Goal: Information Seeking & Learning: Check status

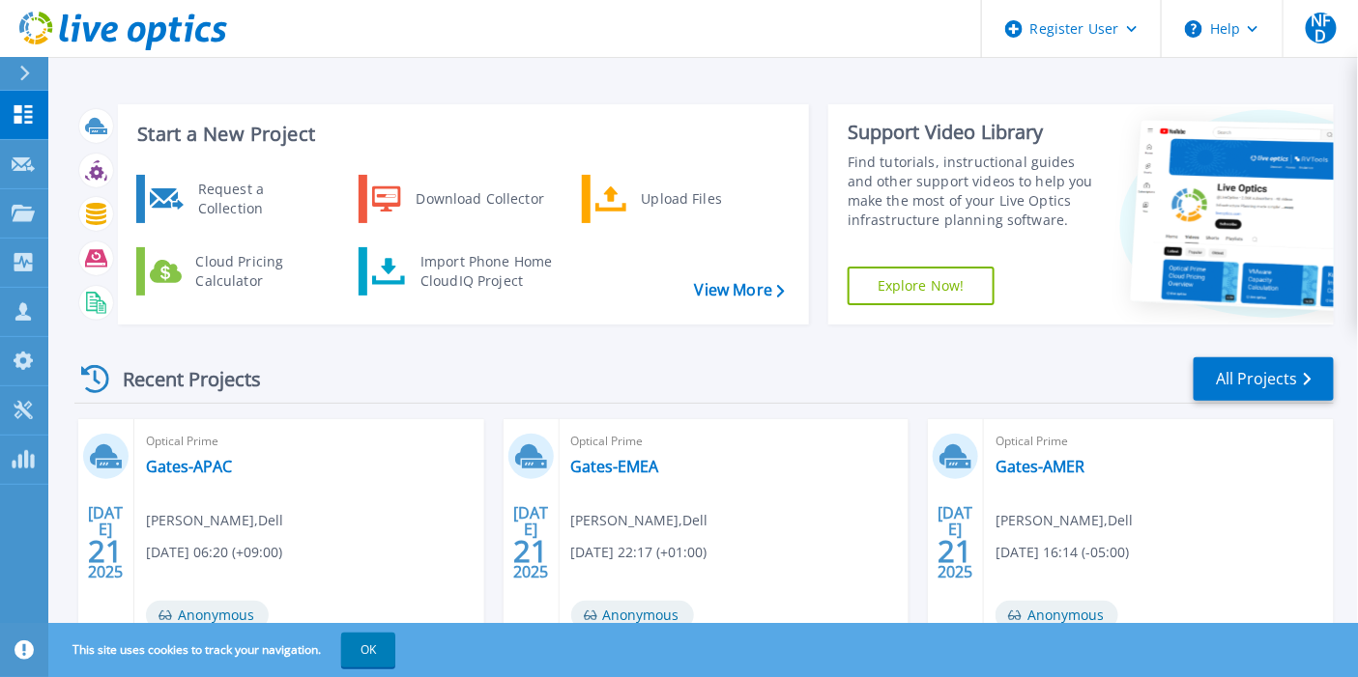
click at [30, 78] on icon at bounding box center [24, 73] width 11 height 15
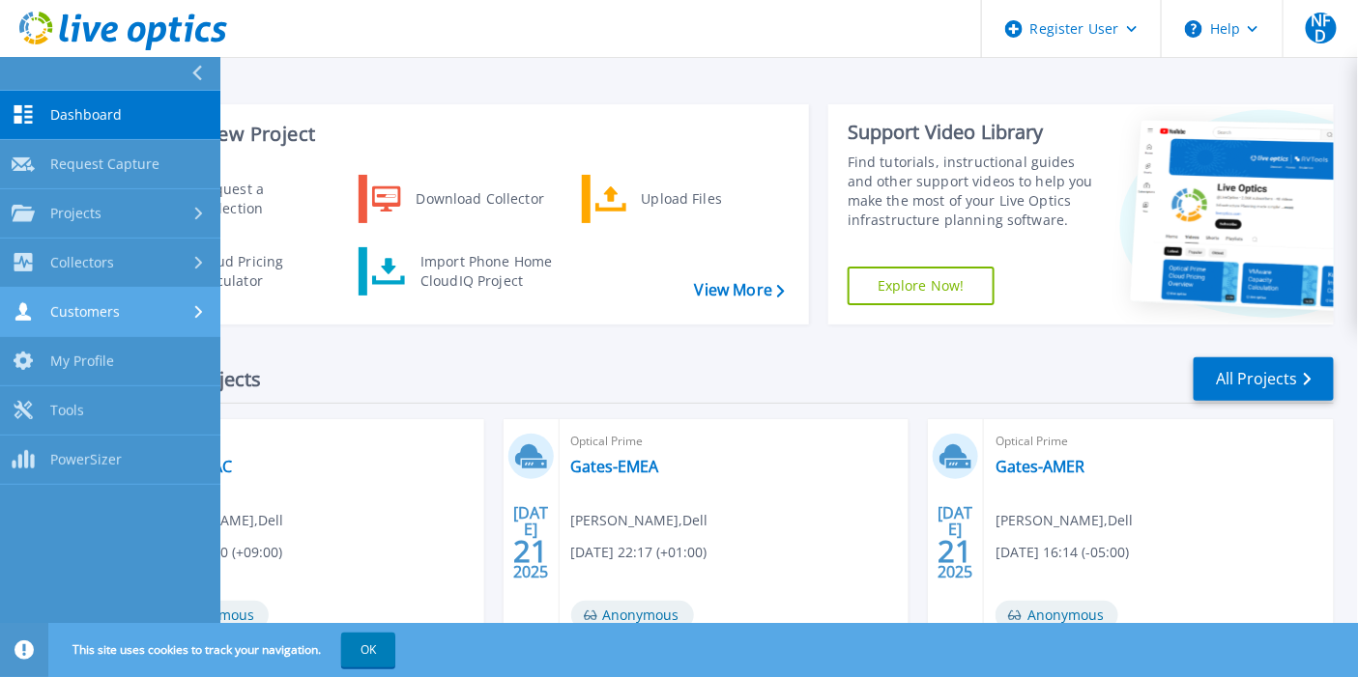
click at [179, 309] on div "Customers" at bounding box center [110, 311] width 197 height 18
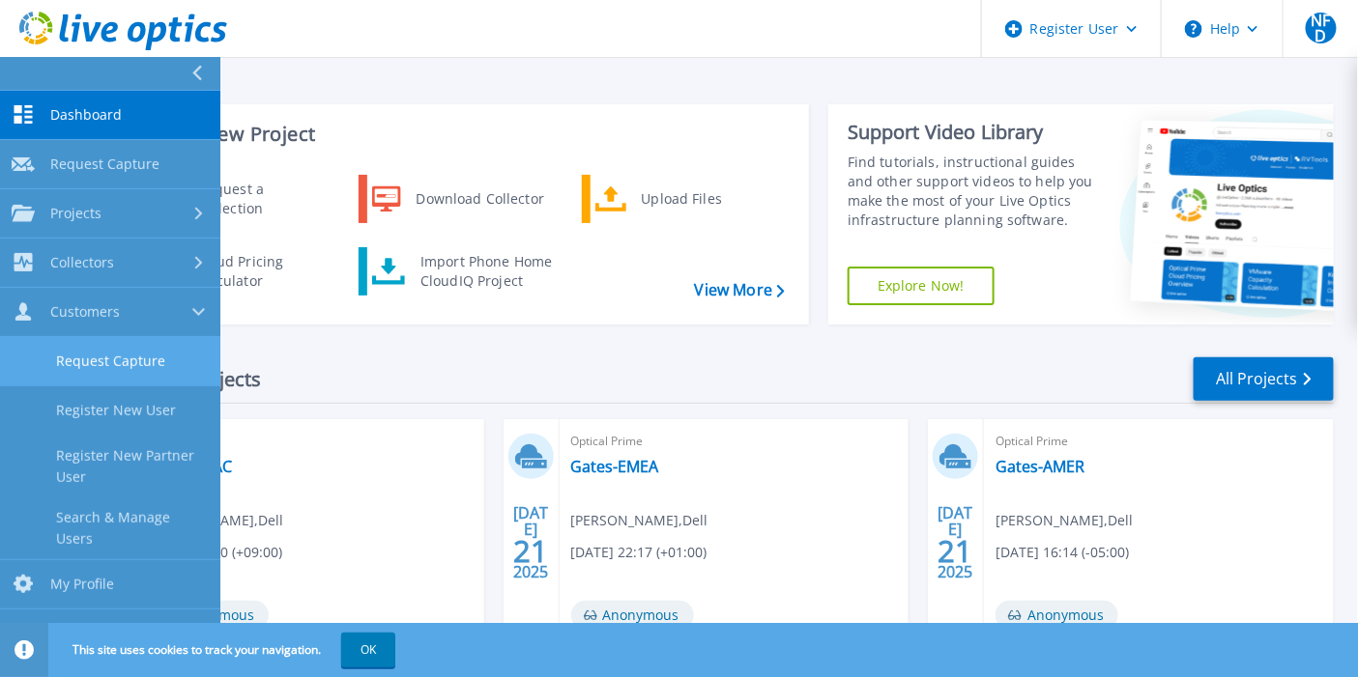
click at [156, 364] on link "Request Capture" at bounding box center [110, 361] width 220 height 49
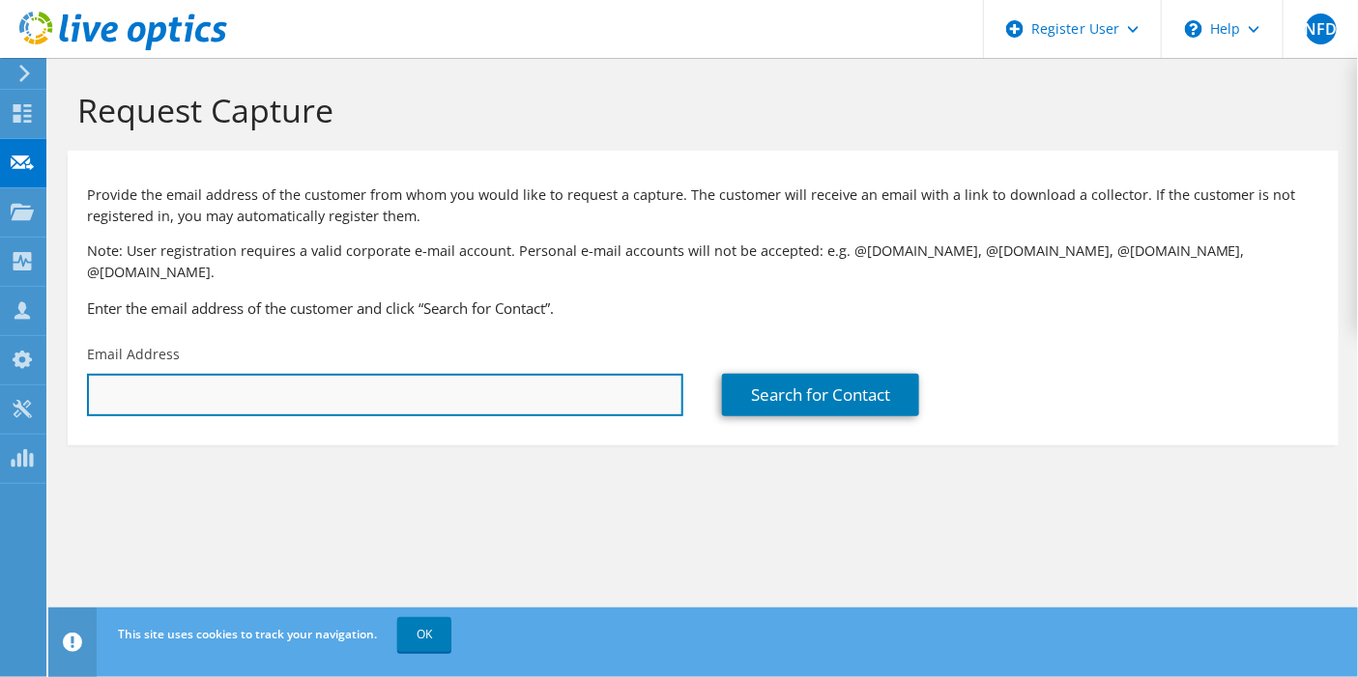
click at [411, 382] on input "text" at bounding box center [385, 395] width 596 height 43
paste input "[EMAIL_ADDRESS][DOMAIN_NAME]"
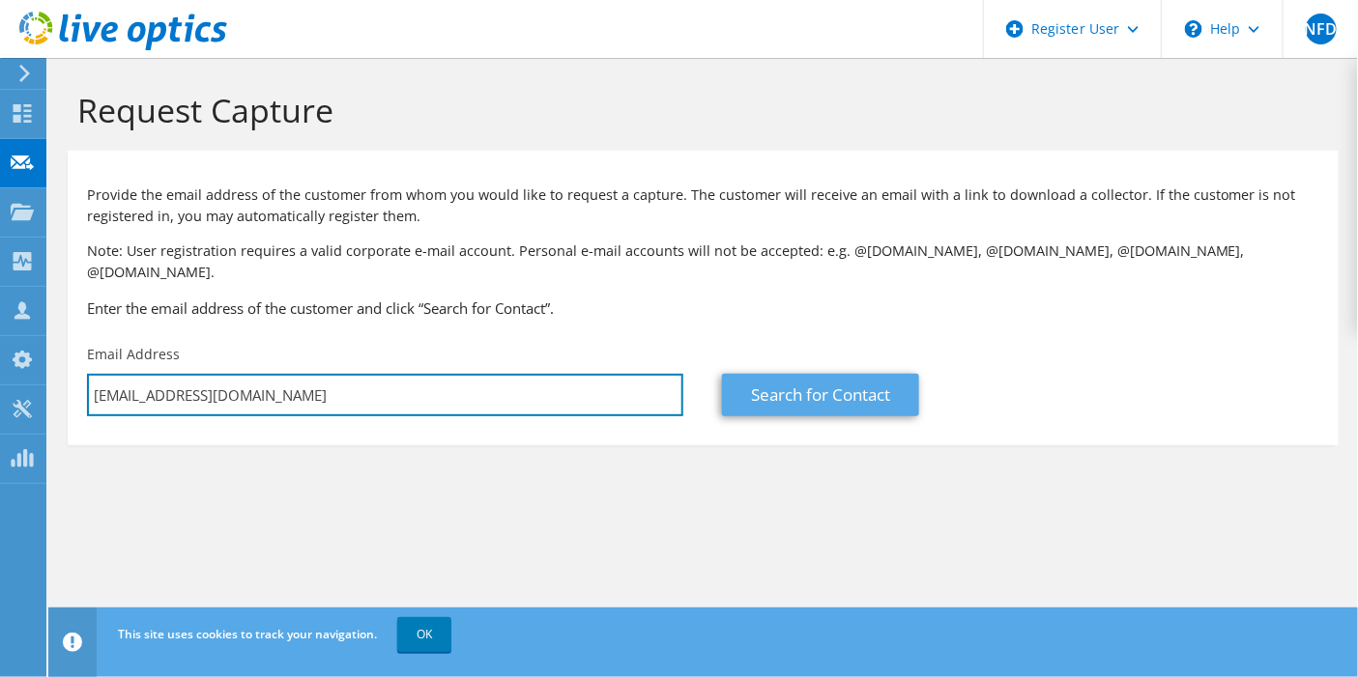
type input "[EMAIL_ADDRESS][DOMAIN_NAME]"
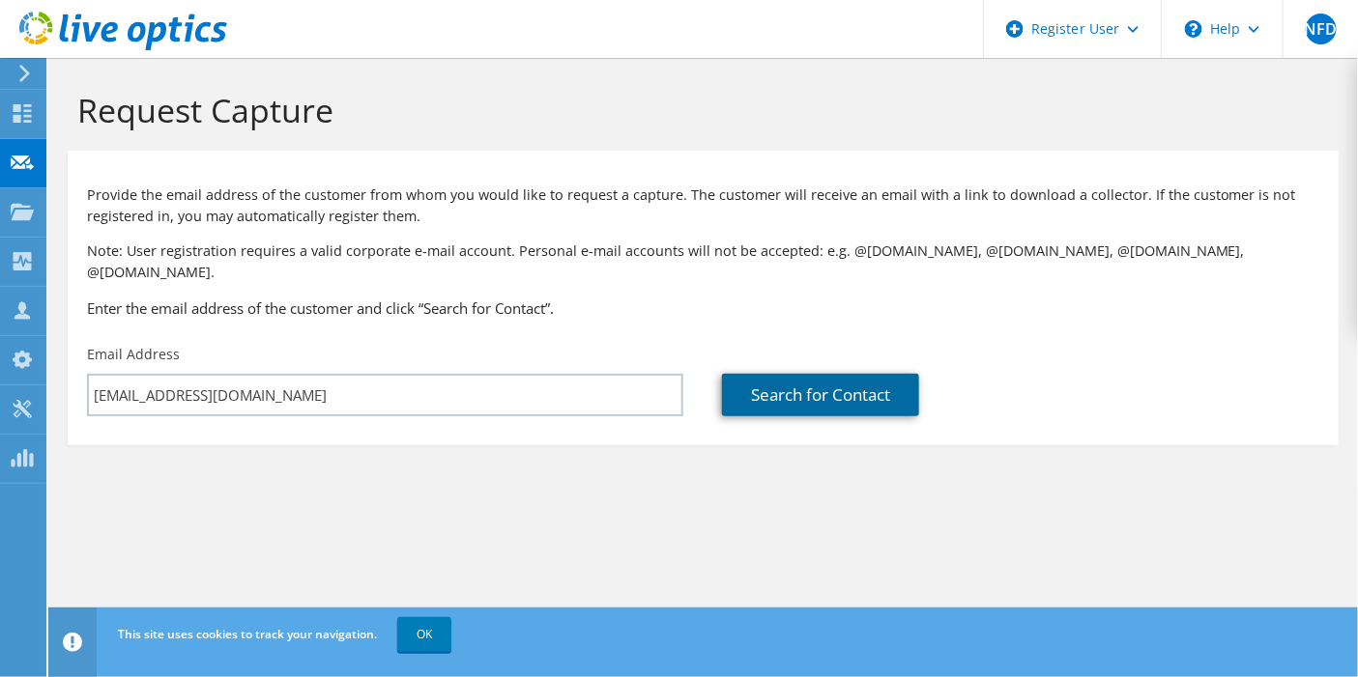
click at [869, 374] on link "Search for Contact" at bounding box center [820, 395] width 197 height 43
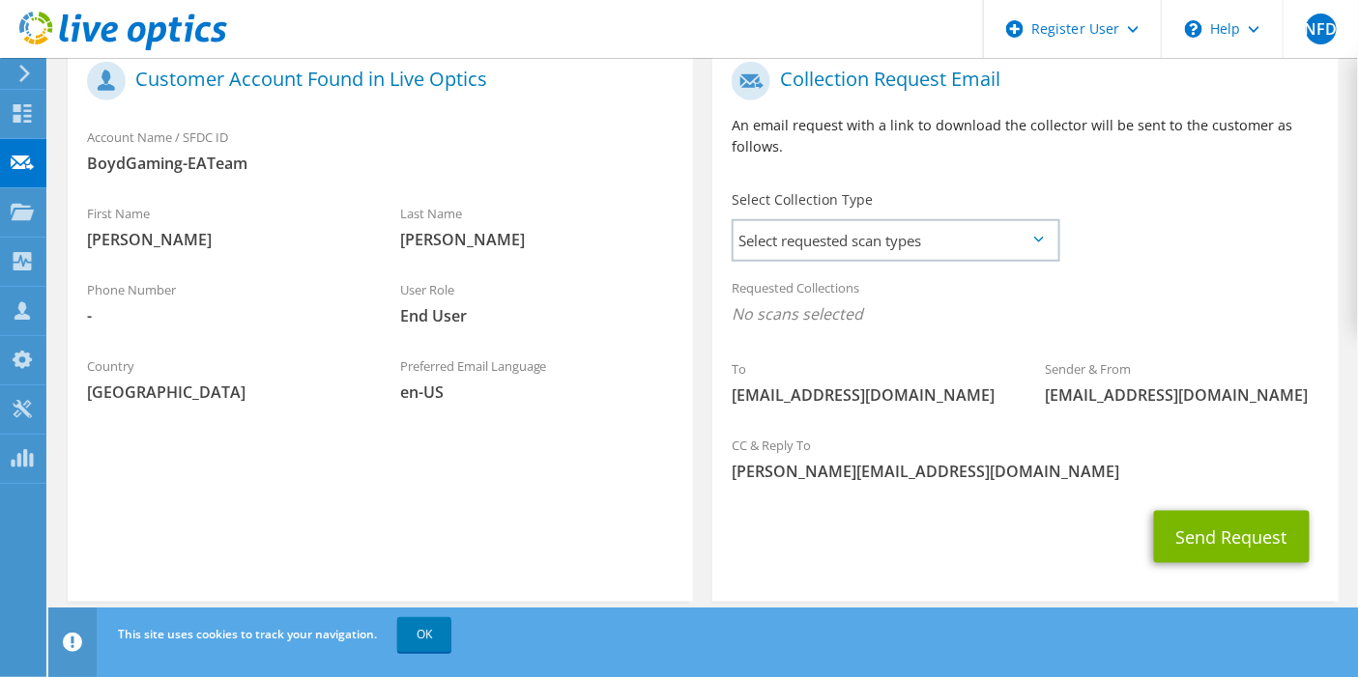
scroll to position [100, 0]
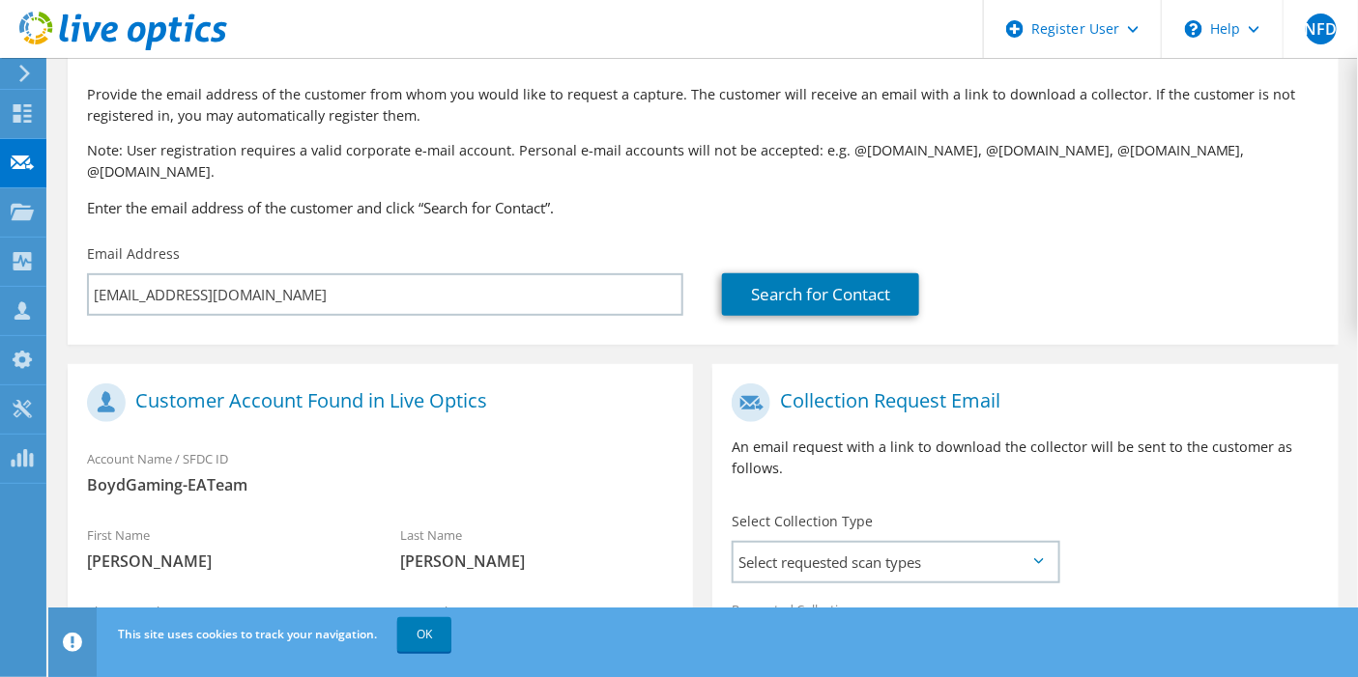
click at [22, 71] on icon at bounding box center [24, 73] width 14 height 17
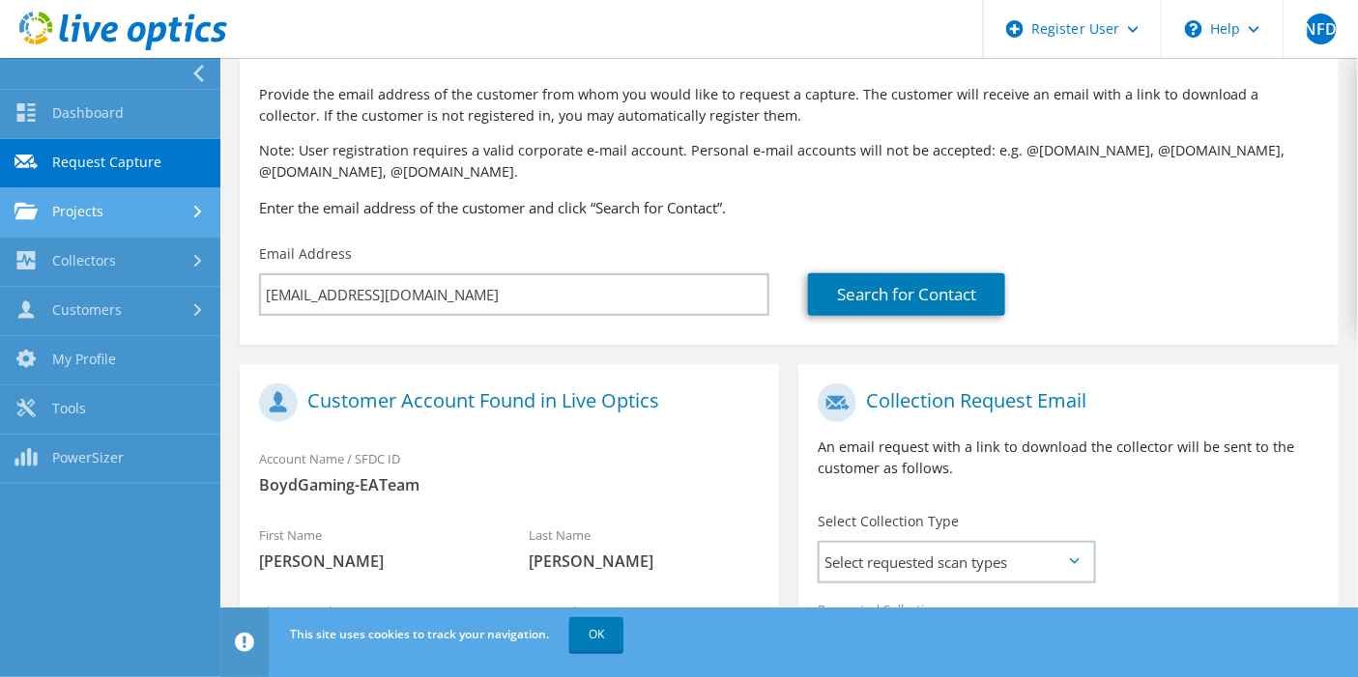
click at [126, 200] on link "Projects" at bounding box center [110, 212] width 220 height 49
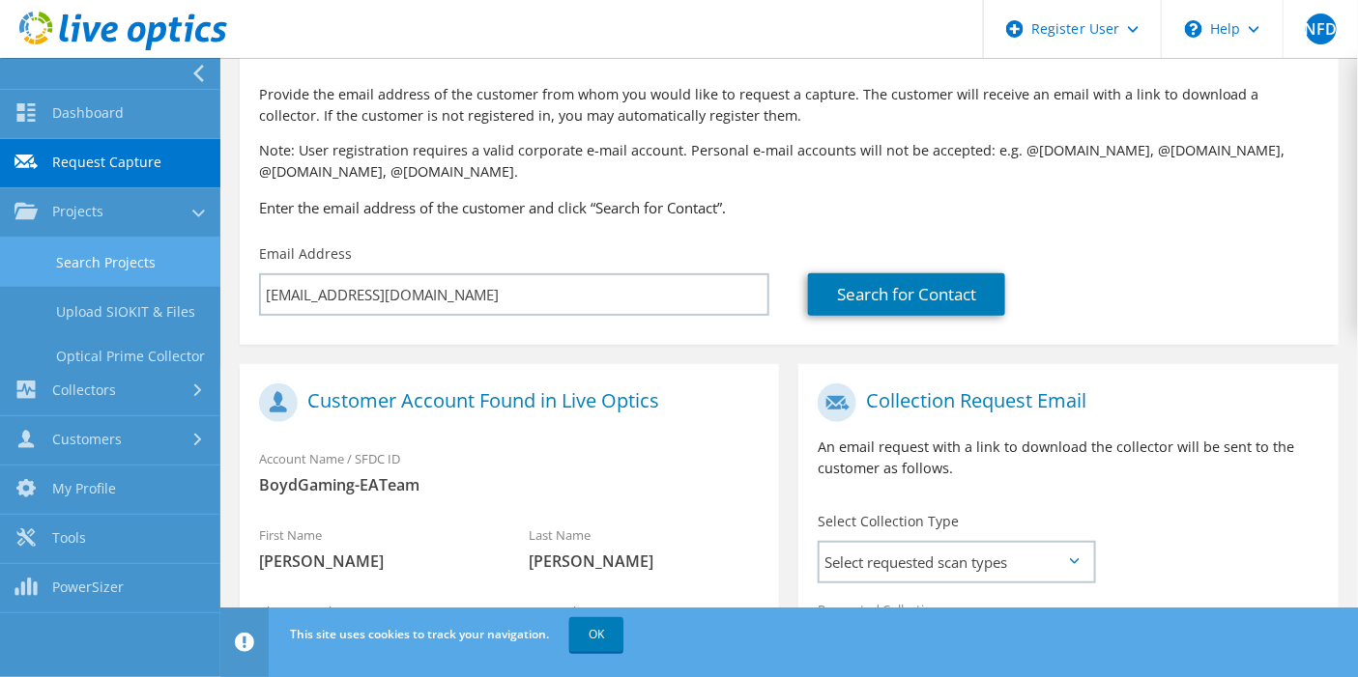
click at [148, 251] on link "Search Projects" at bounding box center [110, 262] width 220 height 49
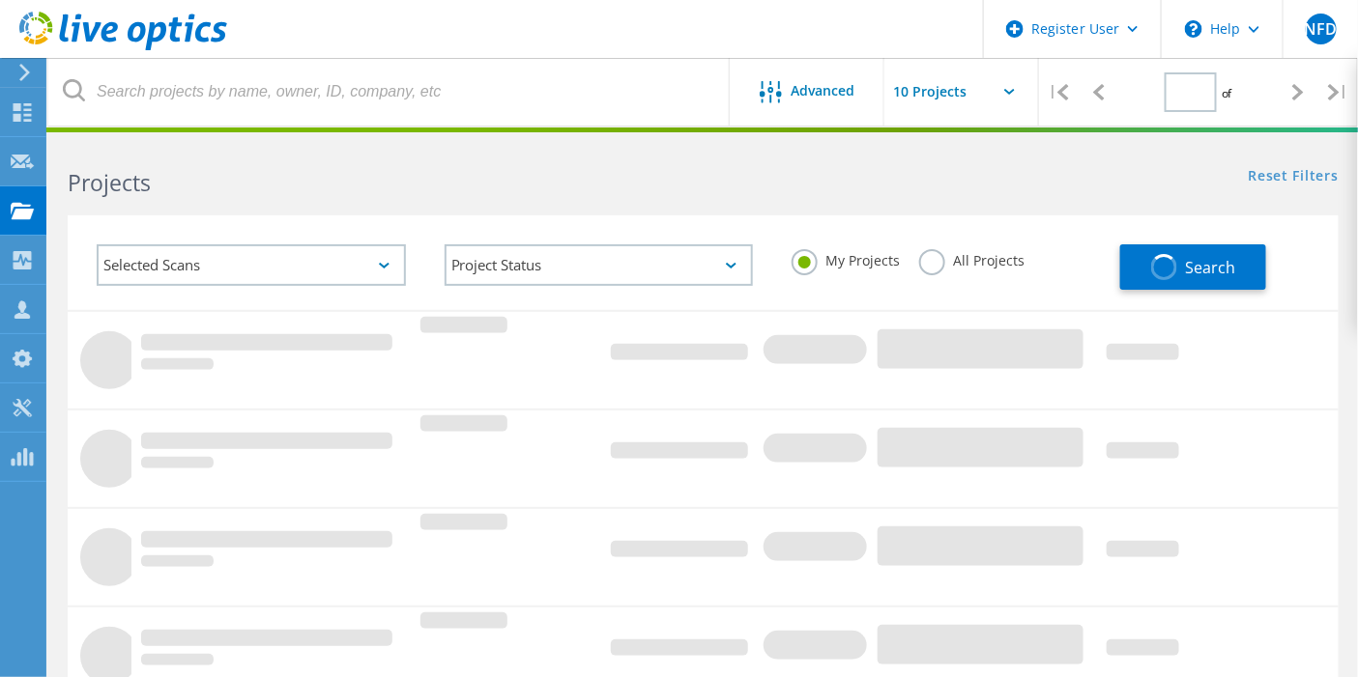
type input "1"
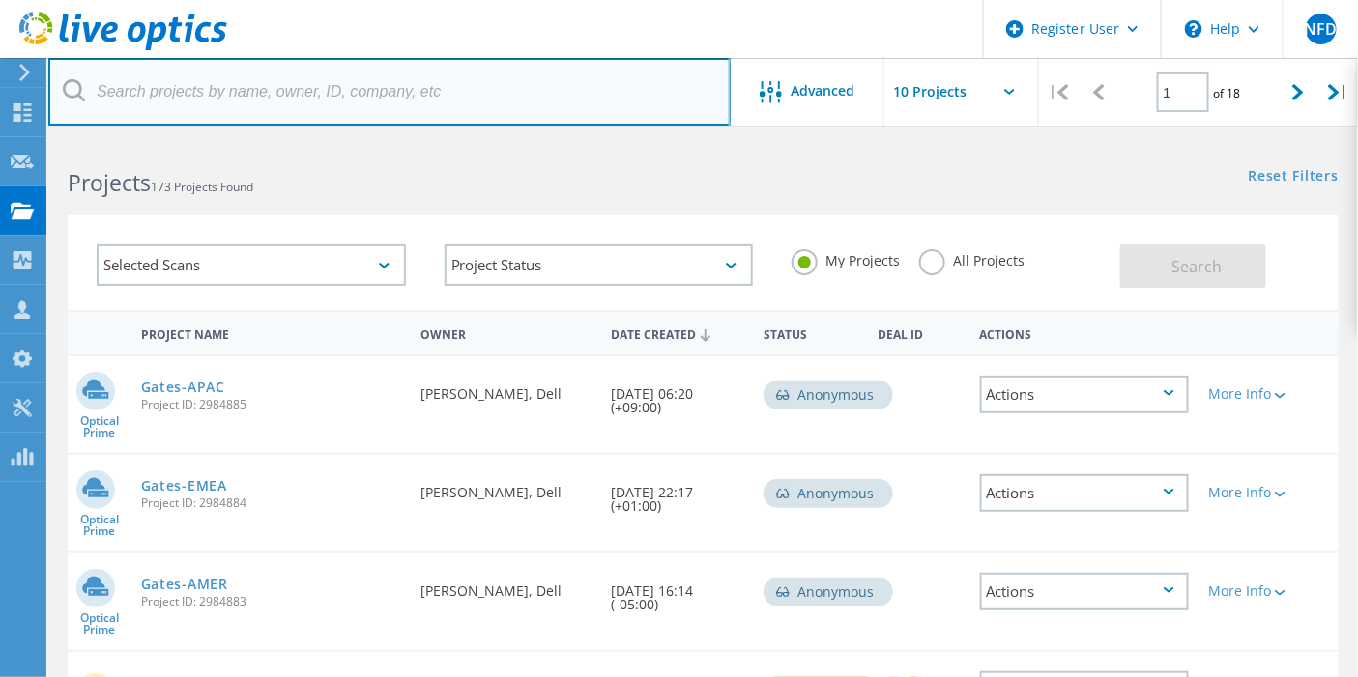
click at [354, 101] on input "text" at bounding box center [389, 92] width 682 height 68
paste input "kevinvelardo@boydgaming.com"
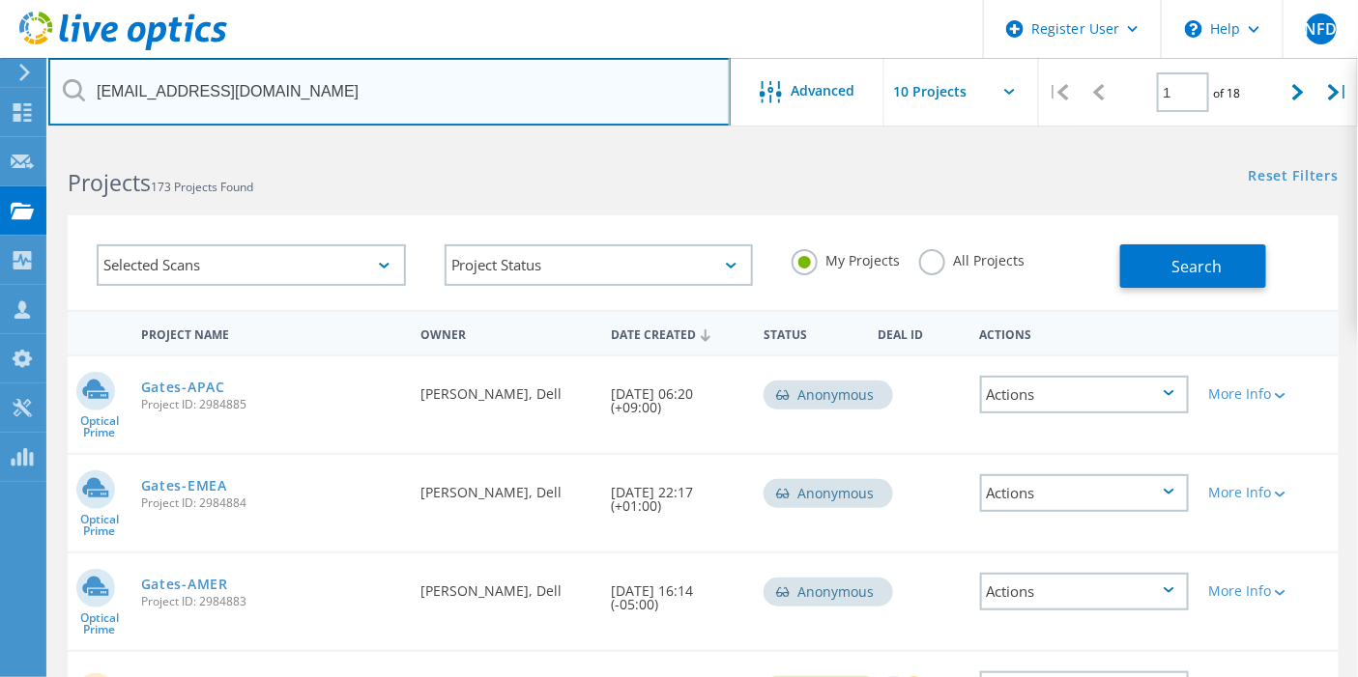
type input "kevinvelardo@boydgaming.com"
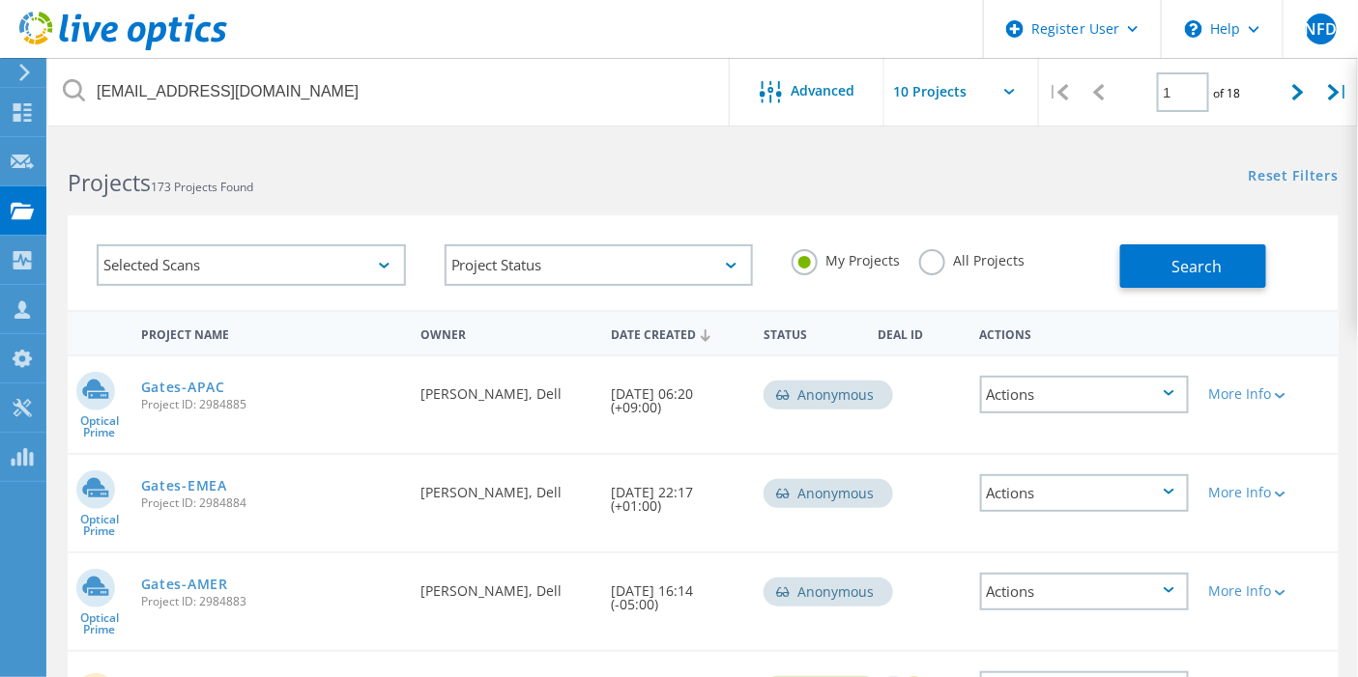
click at [1003, 263] on label "All Projects" at bounding box center [971, 258] width 105 height 18
click at [0, 0] on input "All Projects" at bounding box center [0, 0] width 0 height 0
click at [1194, 264] on span "Search" at bounding box center [1197, 266] width 50 height 21
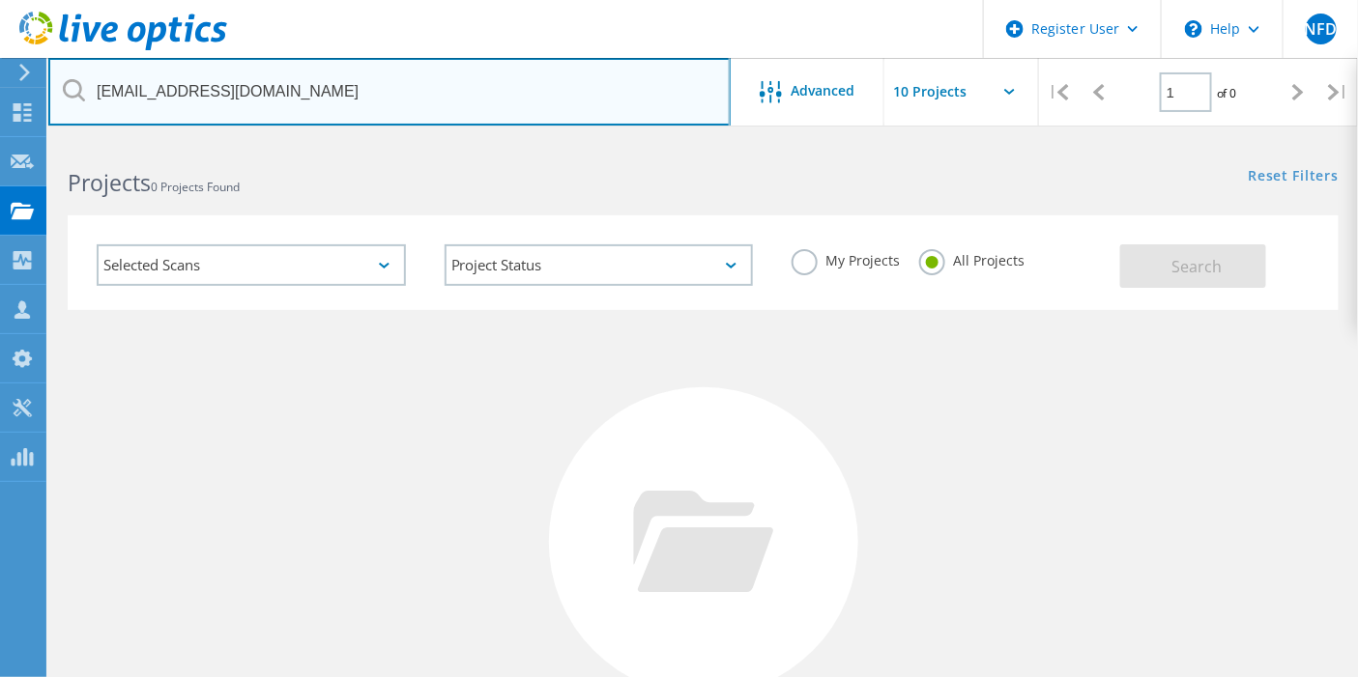
click at [612, 99] on input "kevinvelardo@boydgaming.com" at bounding box center [389, 92] width 682 height 68
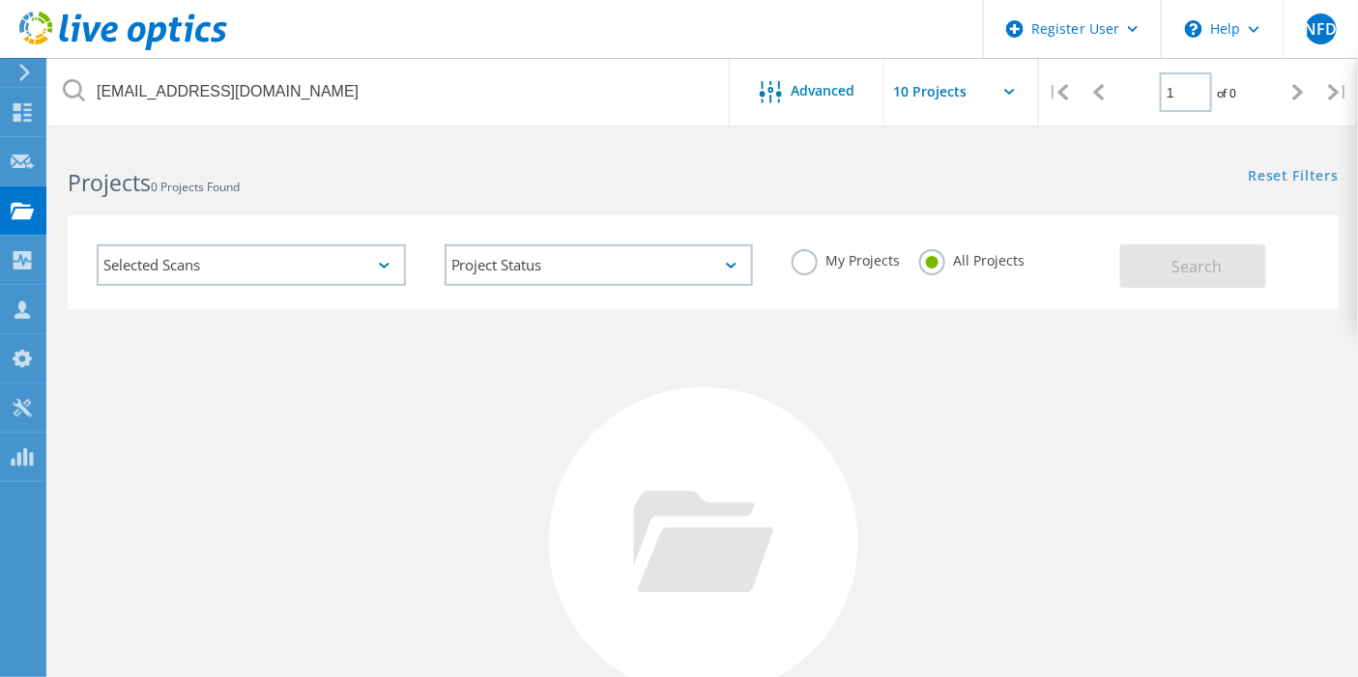
click at [998, 266] on label "All Projects" at bounding box center [971, 258] width 105 height 18
click at [0, 0] on input "All Projects" at bounding box center [0, 0] width 0 height 0
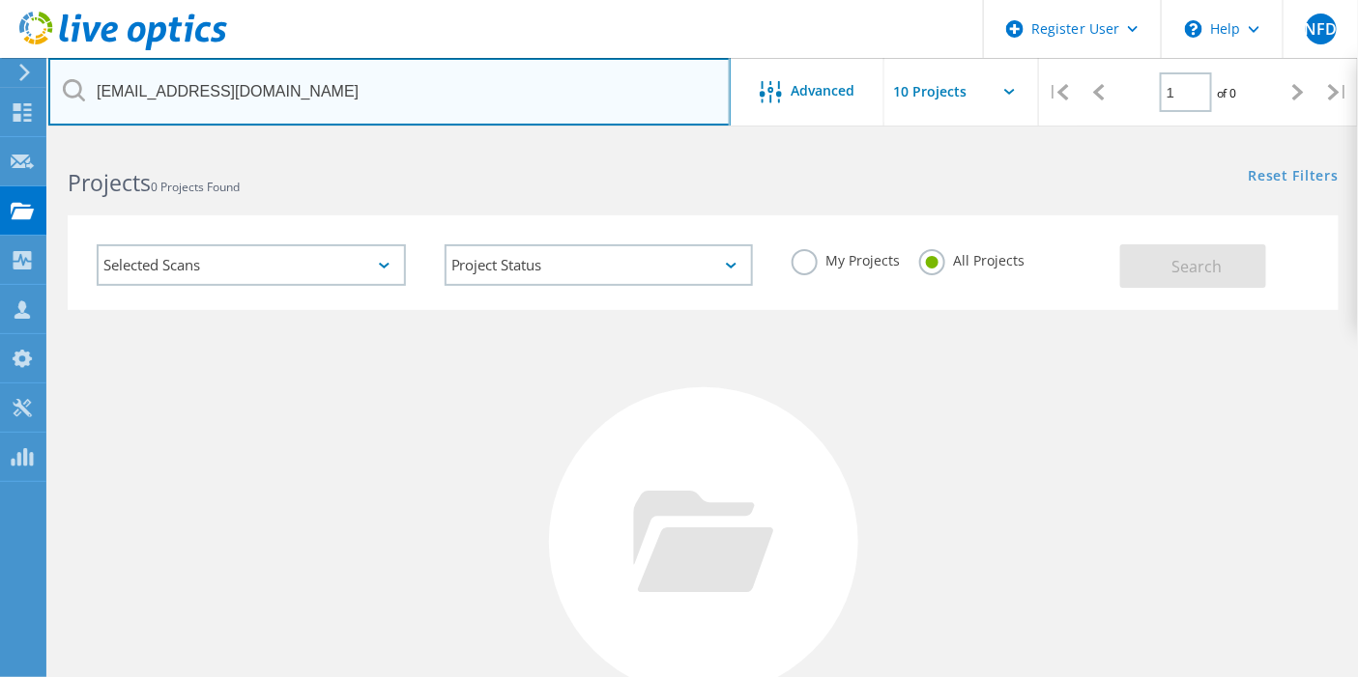
click at [516, 111] on input "kevinvelardo@boydgaming.com" at bounding box center [389, 92] width 682 height 68
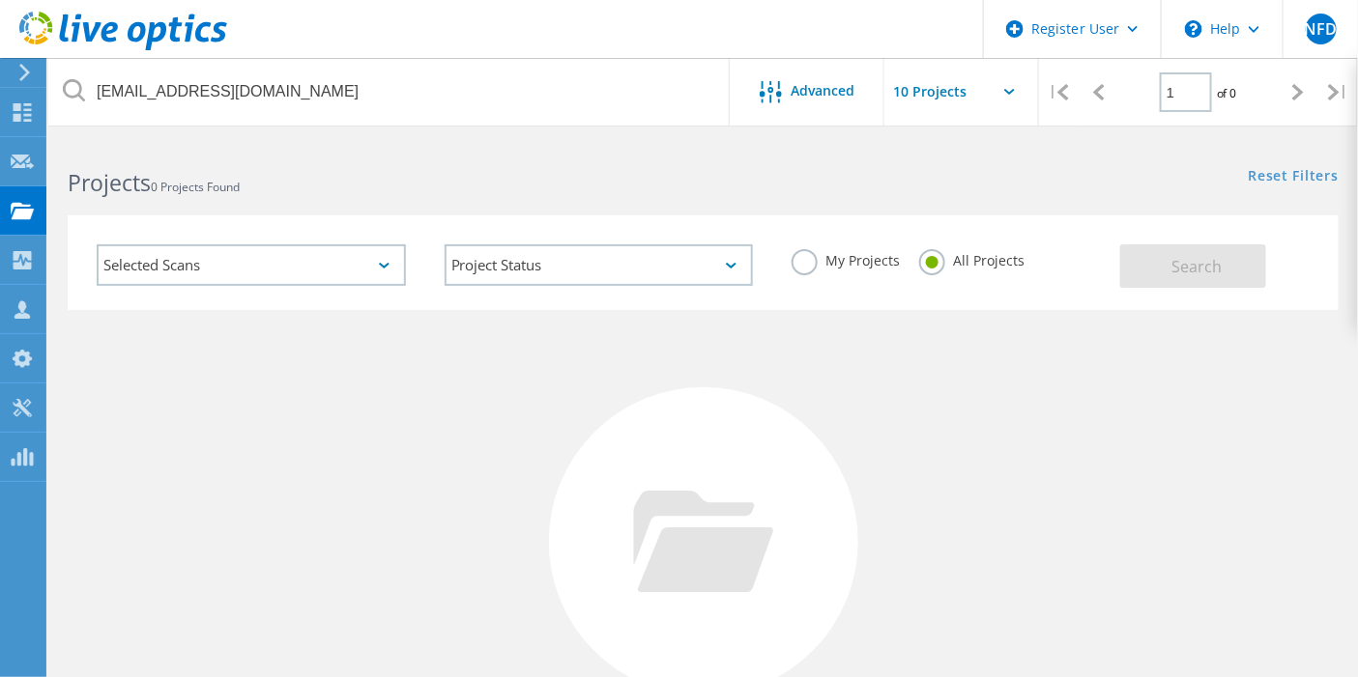
click at [526, 173] on h2 "Projects 0 Projects Found" at bounding box center [376, 183] width 616 height 32
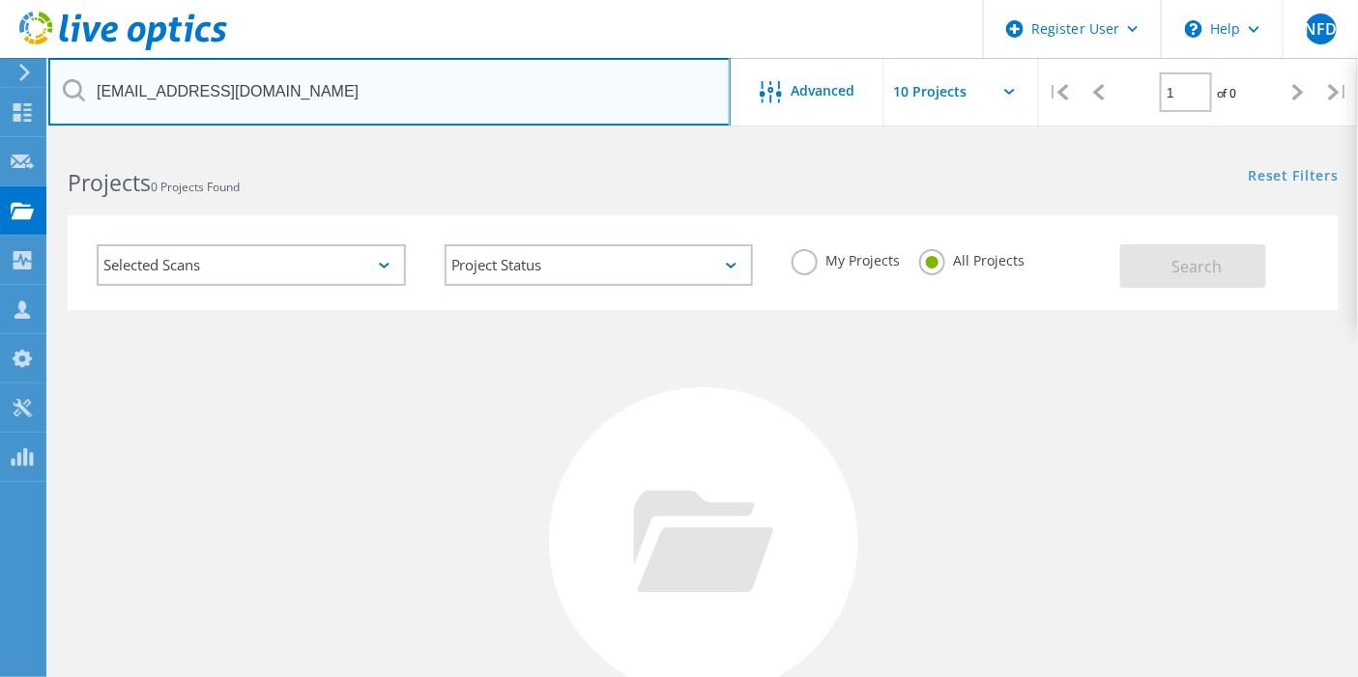
click at [500, 122] on input "kevinvelardo@boydgaming.com" at bounding box center [389, 92] width 682 height 68
